Goal: Communication & Community: Connect with others

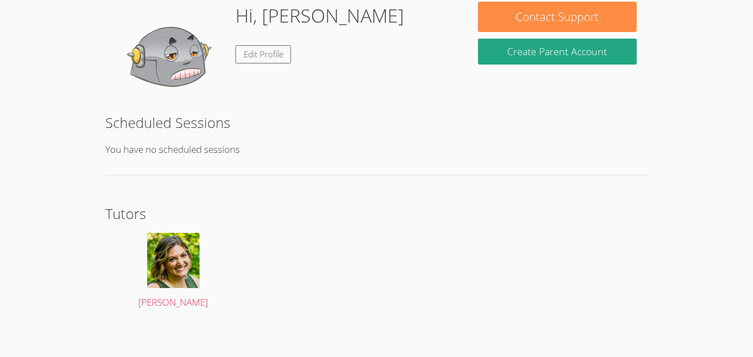
scroll to position [181, 0]
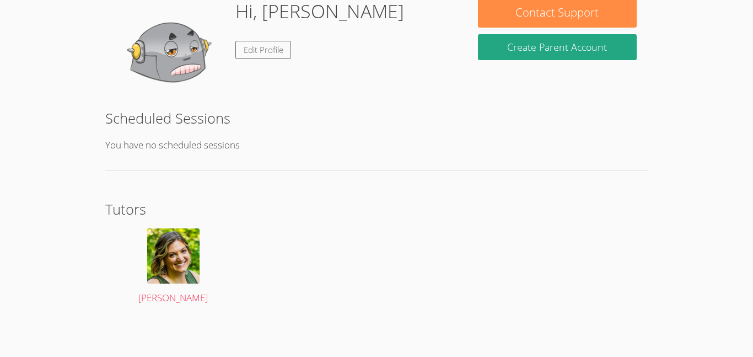
click at [352, 193] on div "Successfully authenticated from classlink account As of [DATE], our tutors will…" at bounding box center [376, 99] width 565 height 481
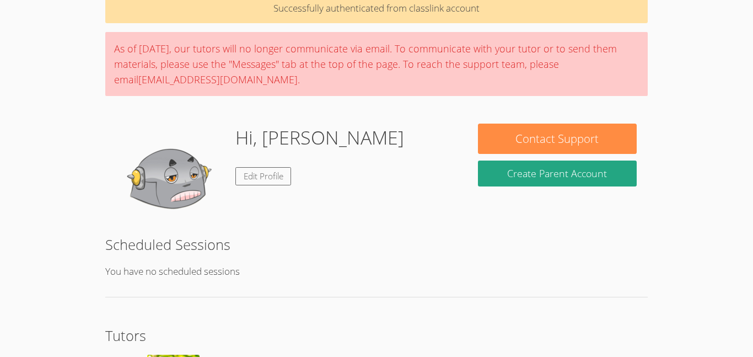
scroll to position [52, 0]
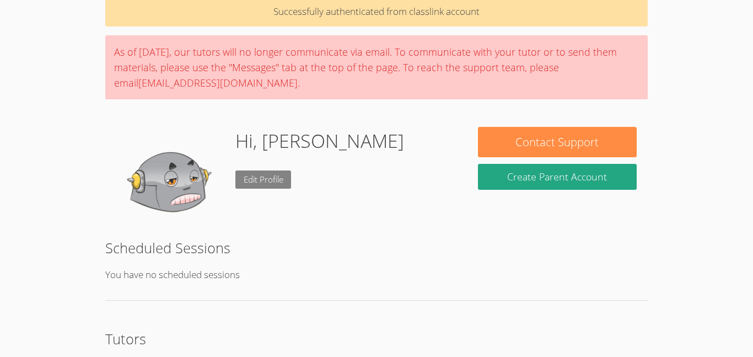
click at [266, 180] on link "Edit Profile" at bounding box center [263, 179] width 56 height 18
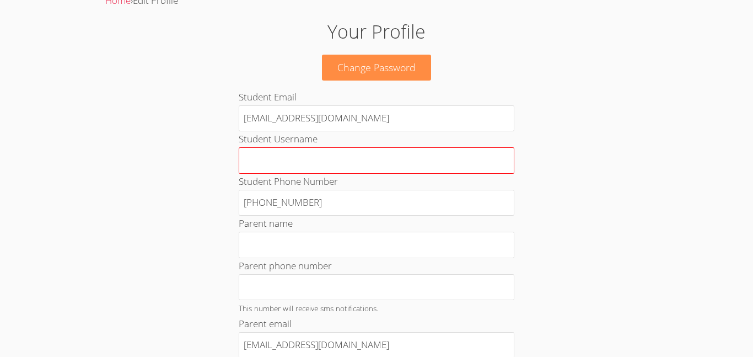
scroll to position [48, 0]
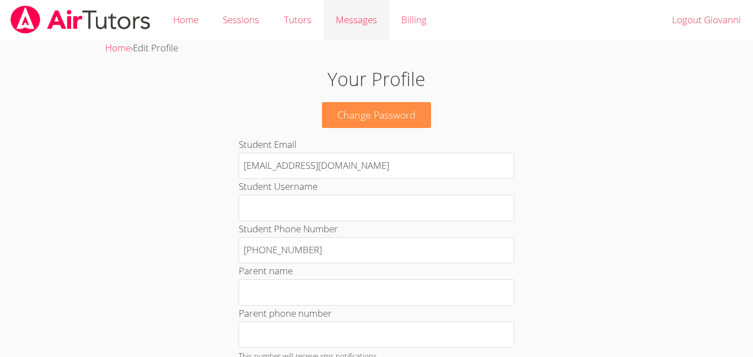
click at [343, 10] on link "Messages" at bounding box center [356, 20] width 66 height 40
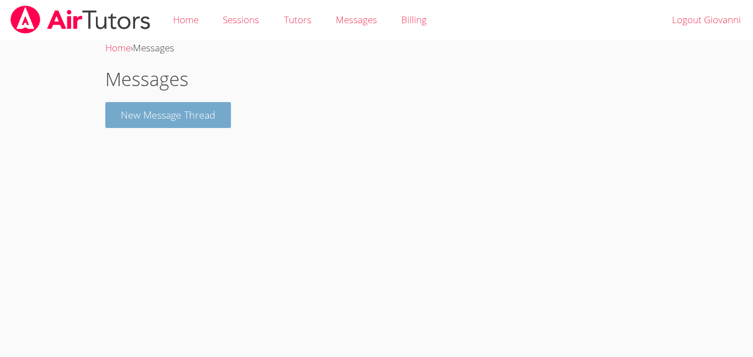
click at [179, 106] on button "New Message Thread" at bounding box center [168, 115] width 126 height 26
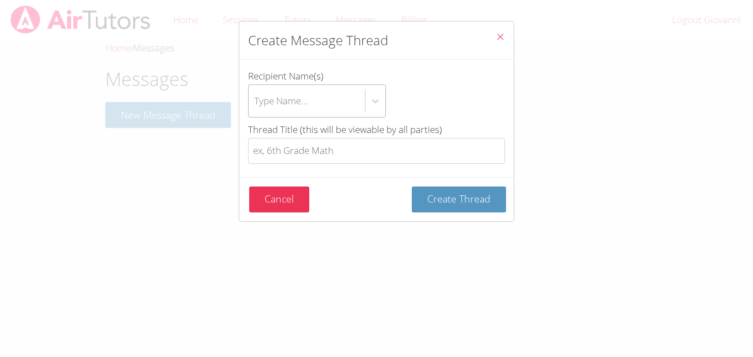
click at [295, 100] on div "Type Name..." at bounding box center [280, 101] width 53 height 16
click at [255, 100] on input "Recipient Name(s) Type Name..." at bounding box center [254, 100] width 1 height 25
type input "hi it is me gio"
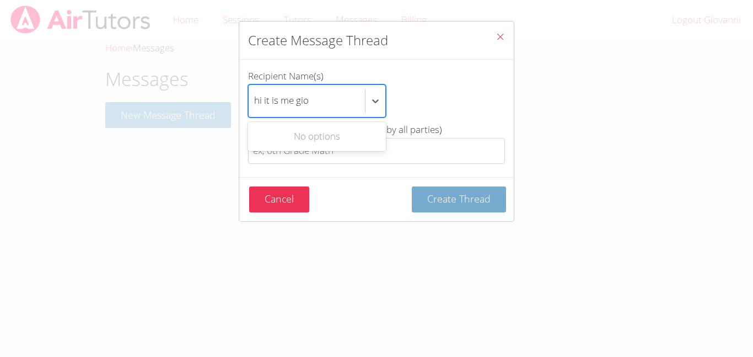
click at [479, 205] on span "Create Thread" at bounding box center [458, 198] width 63 height 13
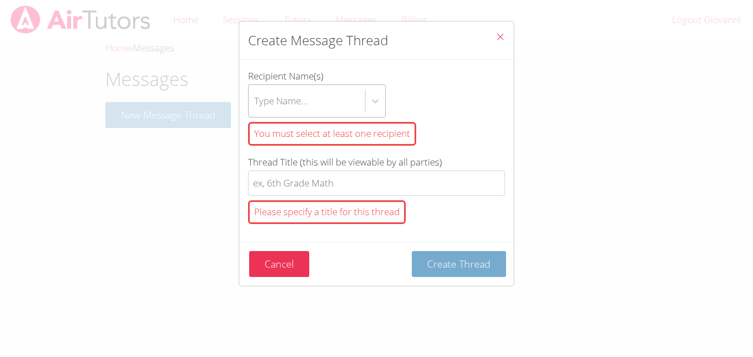
click at [479, 273] on button "Create Thread" at bounding box center [459, 264] width 94 height 26
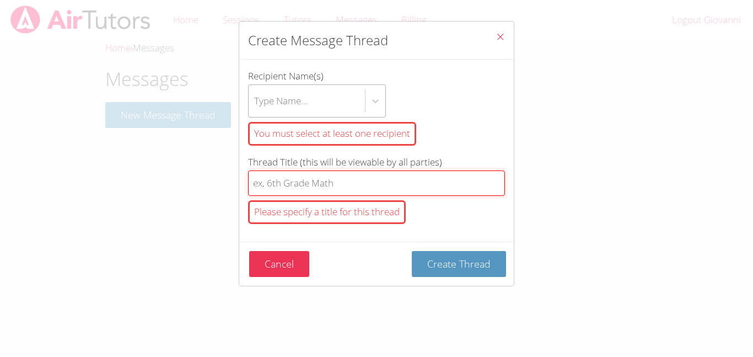
click at [483, 190] on input "Thread Title (this will be viewable by all parties) Please specify a title for …" at bounding box center [376, 183] width 257 height 26
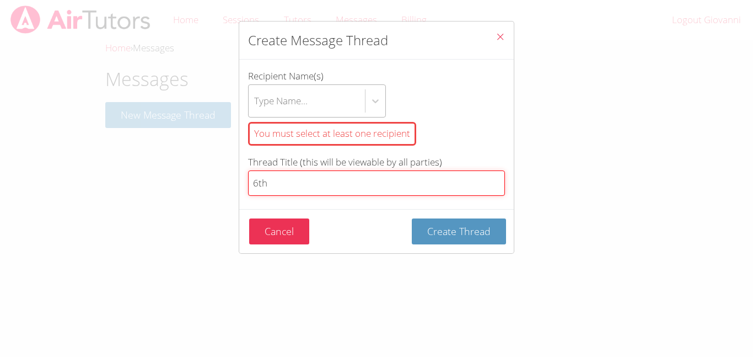
type input "6th"
click at [412, 218] on button "Create Thread" at bounding box center [459, 231] width 94 height 26
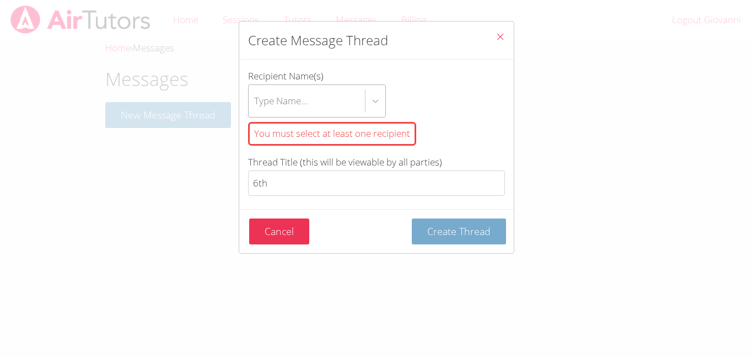
click at [477, 243] on button "Create Thread" at bounding box center [459, 231] width 94 height 26
click at [481, 230] on span "Create Thread" at bounding box center [458, 230] width 63 height 13
click at [486, 239] on button "Create Thread" at bounding box center [459, 231] width 94 height 26
click at [519, 31] on div "Create Message Thread Recipient Name(s) Type Name... You must select at least o…" at bounding box center [376, 178] width 753 height 357
click at [490, 28] on button "Close" at bounding box center [500, 38] width 27 height 34
